Goal: Browse casually: Explore the website without a specific task or goal

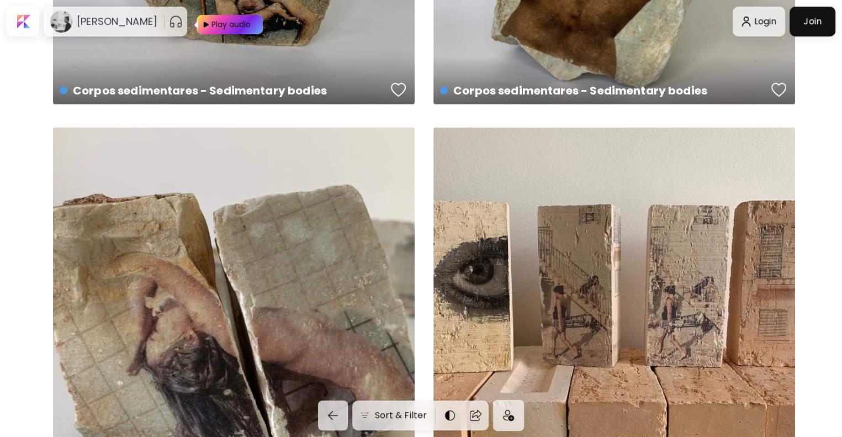
scroll to position [2616, 0]
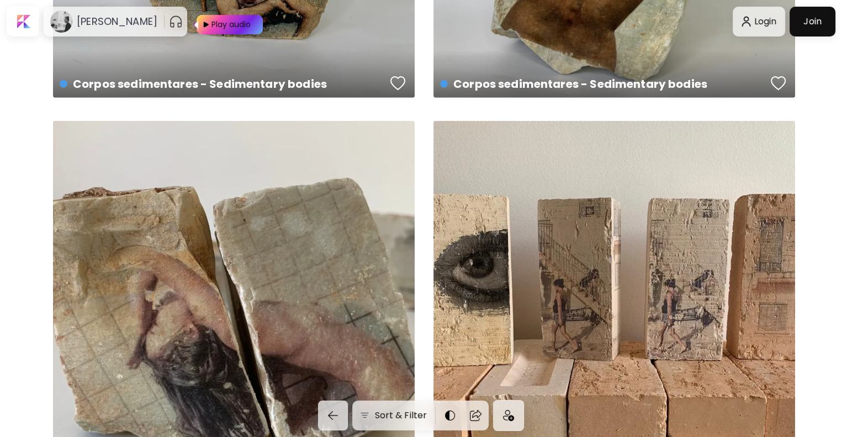
click at [318, 425] on div "Rastros Edificados - Built Tracks US$ 800 | 6 x 5 cm" at bounding box center [234, 302] width 362 height 362
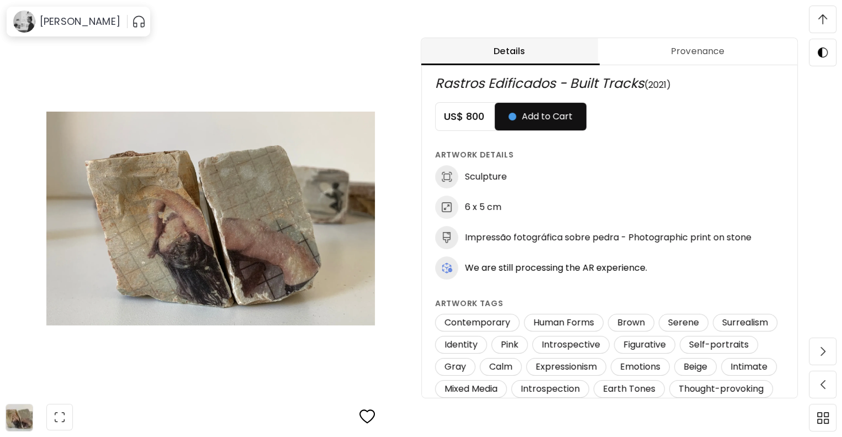
scroll to position [4, 0]
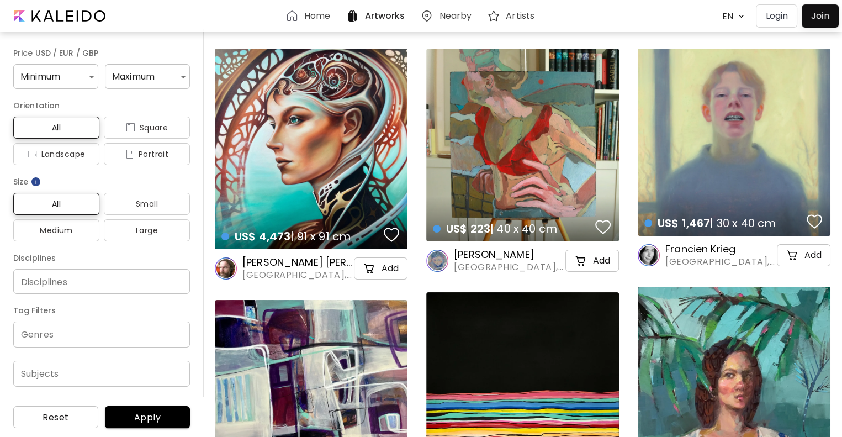
click at [304, 15] on div "Home" at bounding box center [309, 15] width 49 height 13
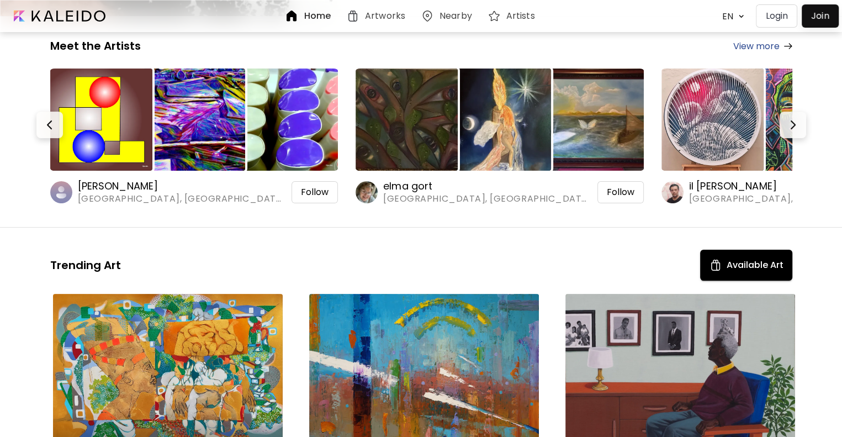
scroll to position [214, 0]
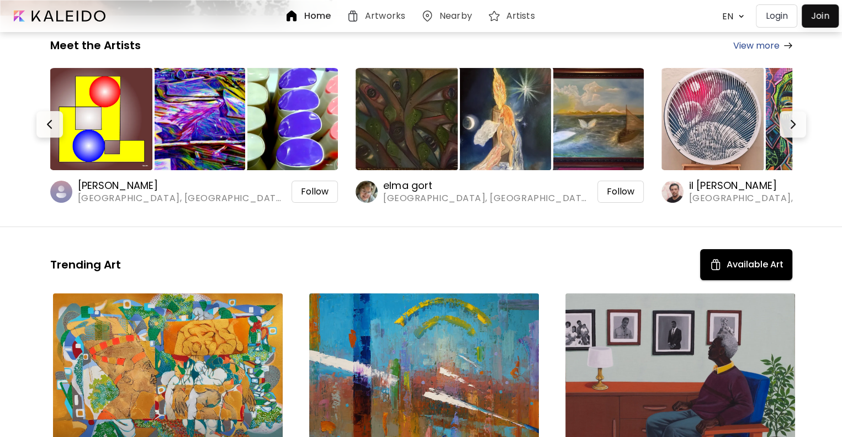
click at [235, 89] on img at bounding box center [194, 119] width 102 height 102
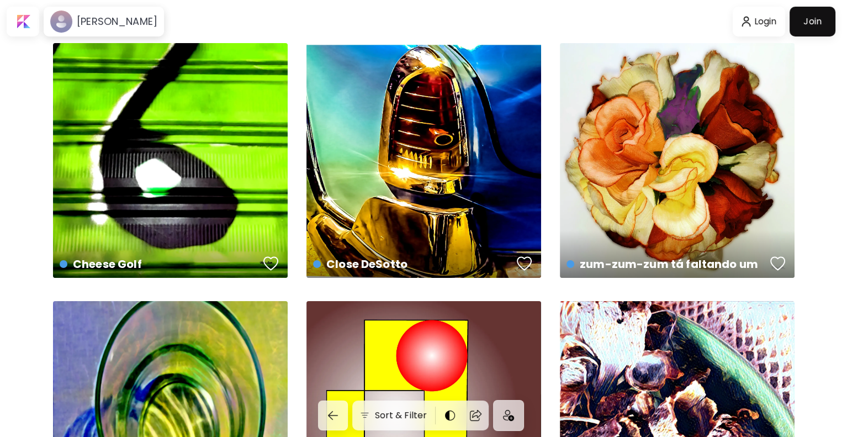
click at [235, 89] on div "Cheese Golf US$ 500 | 50 x 50 cm" at bounding box center [170, 160] width 235 height 235
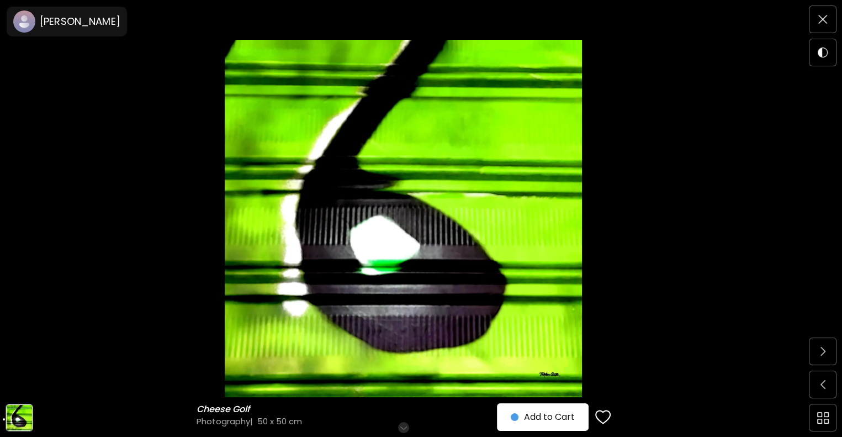
scroll to position [104, 0]
click at [88, 20] on h6 "Tiago Cruz" at bounding box center [80, 21] width 81 height 13
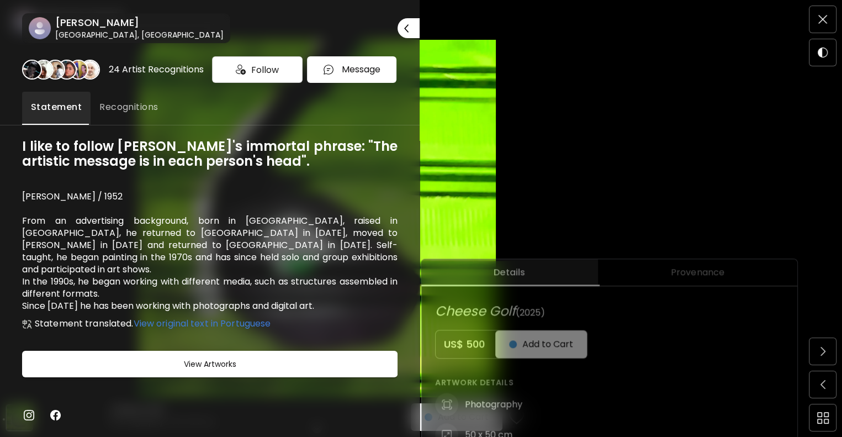
scroll to position [226, 0]
click at [176, 317] on span "View original text in Portuguese" at bounding box center [203, 323] width 138 height 13
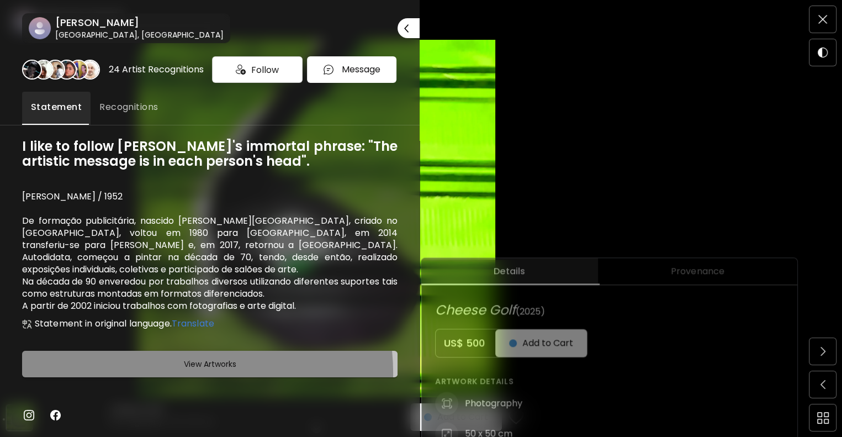
click at [180, 373] on button "View Artworks" at bounding box center [210, 364] width 376 height 27
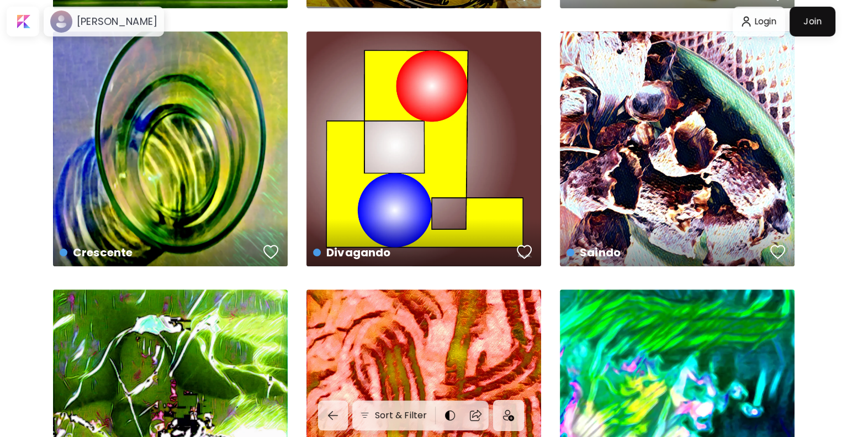
scroll to position [272, 0]
